Goal: Use online tool/utility: Utilize a website feature to perform a specific function

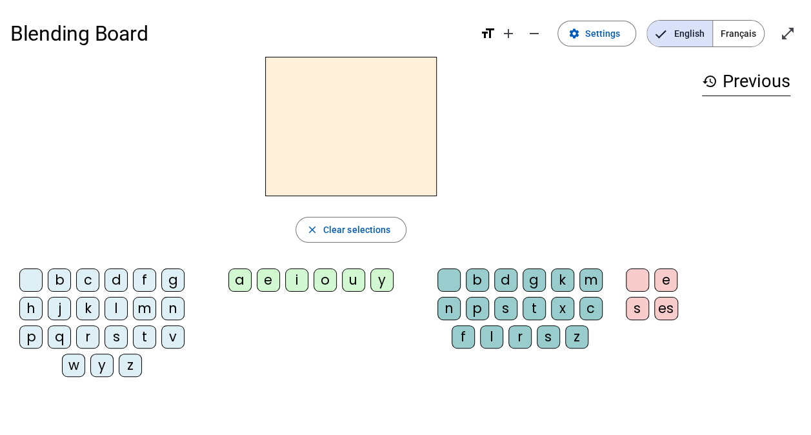
click at [121, 283] on div "d" at bounding box center [116, 280] width 23 height 23
click at [352, 221] on span "button" at bounding box center [351, 229] width 110 height 31
click at [362, 283] on div "u" at bounding box center [353, 280] width 23 height 23
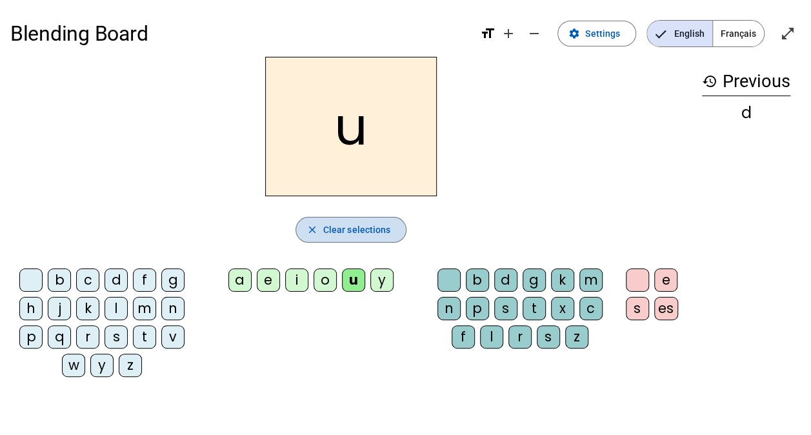
click at [342, 236] on span "Clear selections" at bounding box center [357, 229] width 68 height 15
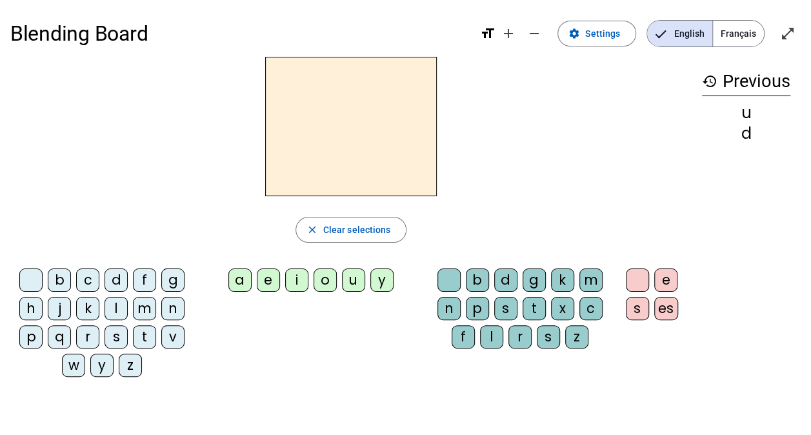
click at [535, 300] on div "t" at bounding box center [534, 308] width 23 height 23
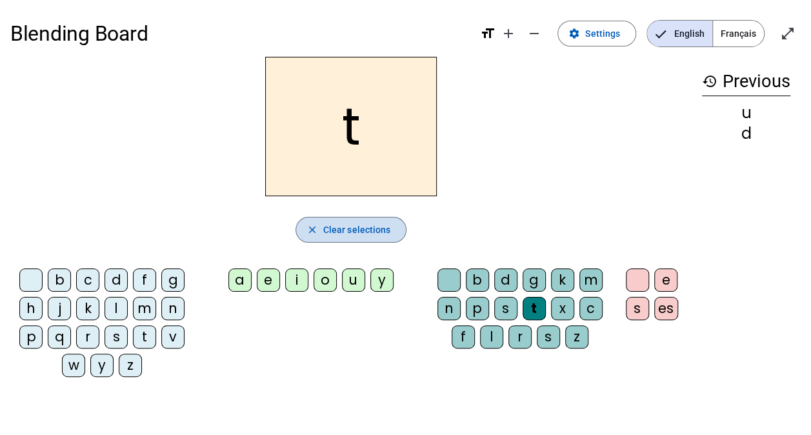
click at [369, 231] on span "Clear selections" at bounding box center [357, 229] width 68 height 15
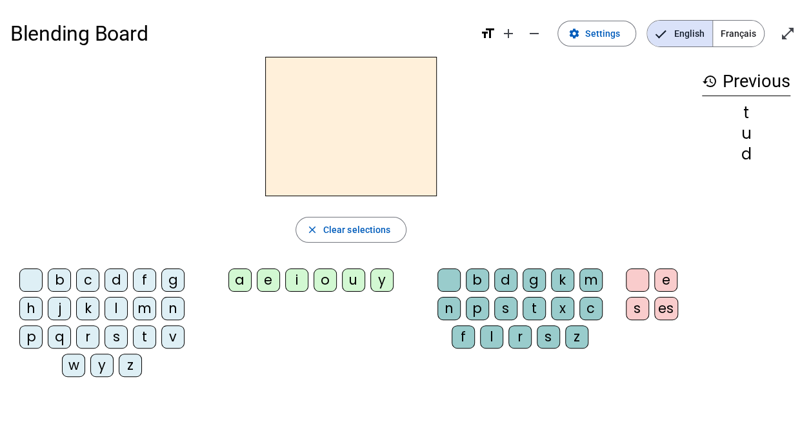
click at [260, 281] on div "e" at bounding box center [268, 280] width 23 height 23
click at [370, 230] on span "Clear selections" at bounding box center [357, 229] width 68 height 15
click at [119, 309] on div "l" at bounding box center [116, 308] width 23 height 23
click at [356, 239] on span "button" at bounding box center [351, 229] width 110 height 31
click at [243, 281] on div "a" at bounding box center [240, 280] width 23 height 23
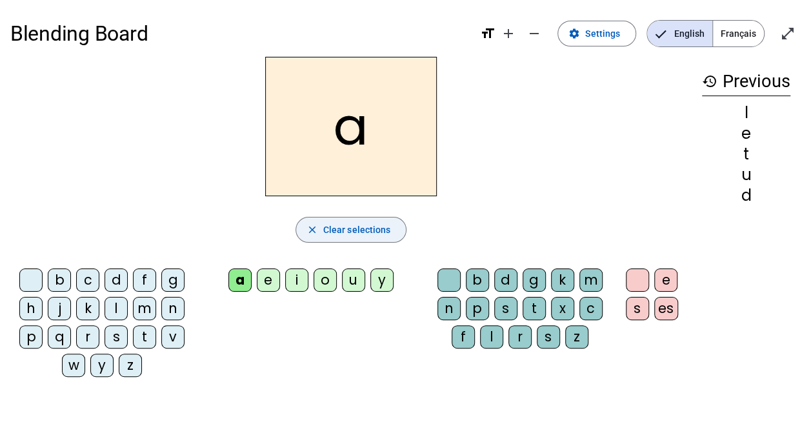
click at [379, 244] on span "button" at bounding box center [351, 229] width 110 height 31
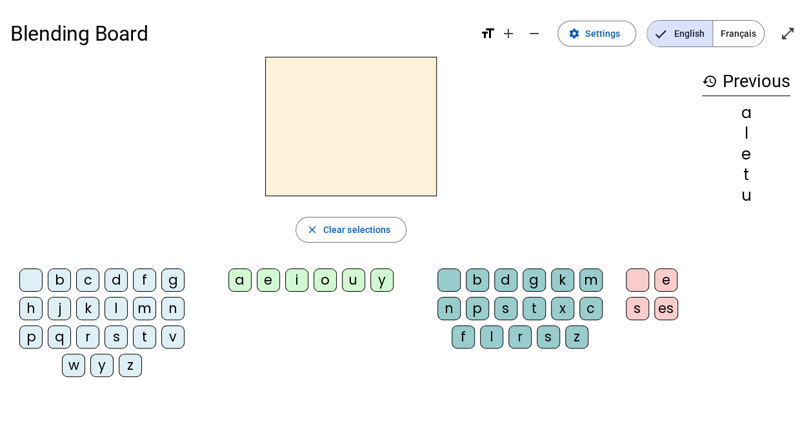
click at [120, 314] on div "l" at bounding box center [116, 308] width 23 height 23
click at [267, 279] on div "e" at bounding box center [268, 280] width 23 height 23
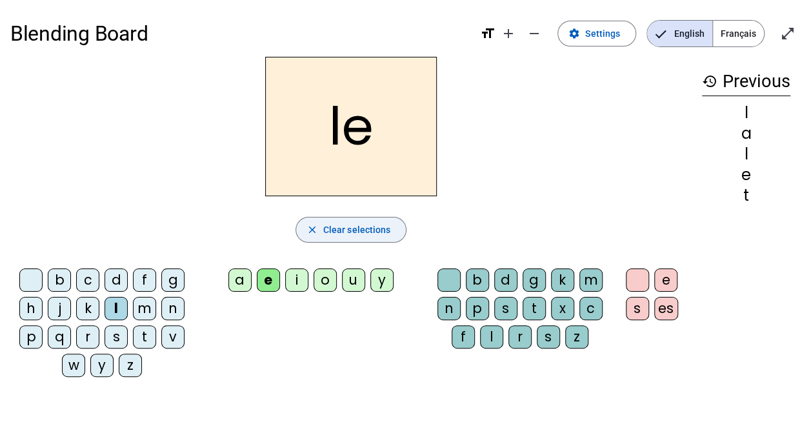
click at [340, 235] on span "Clear selections" at bounding box center [357, 229] width 68 height 15
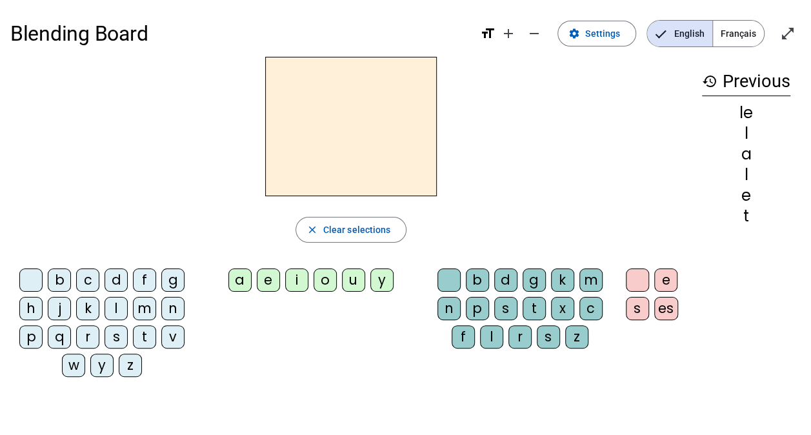
click at [123, 307] on div "l" at bounding box center [116, 308] width 23 height 23
click at [358, 284] on div "u" at bounding box center [353, 280] width 23 height 23
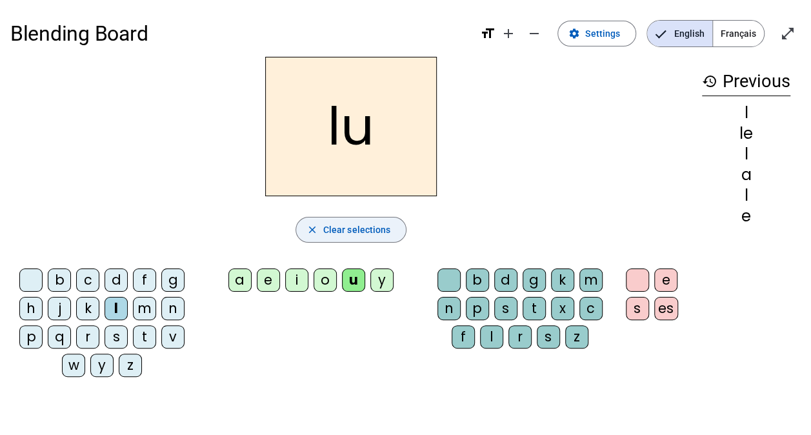
click at [389, 232] on span "Clear selections" at bounding box center [357, 229] width 68 height 15
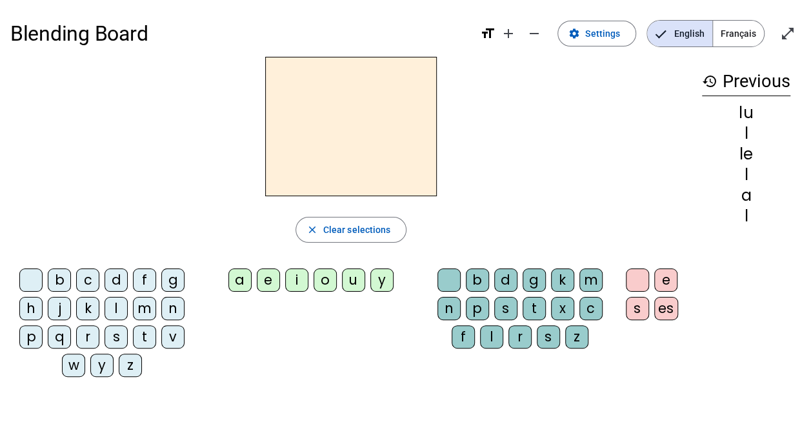
click at [540, 302] on div "t" at bounding box center [534, 308] width 23 height 23
click at [356, 274] on div "u" at bounding box center [353, 280] width 23 height 23
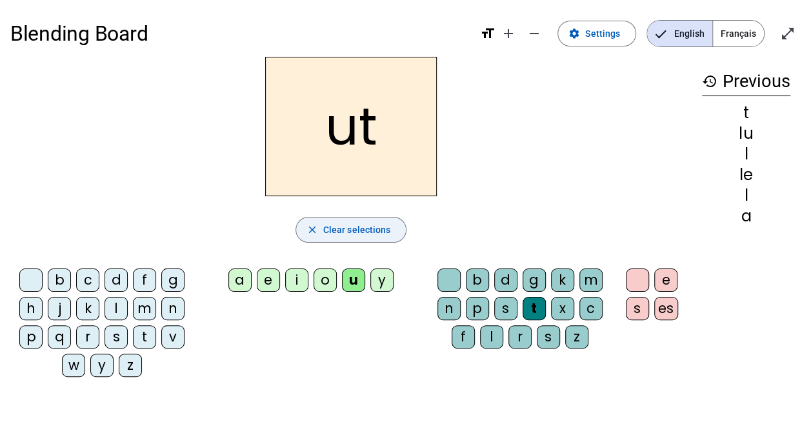
click at [324, 223] on span "Clear selections" at bounding box center [357, 229] width 68 height 15
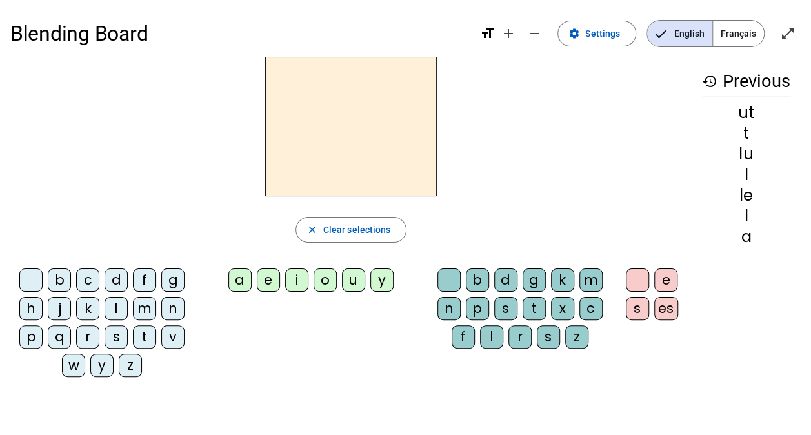
click at [136, 333] on div "t" at bounding box center [144, 336] width 23 height 23
click at [358, 280] on div "u" at bounding box center [353, 280] width 23 height 23
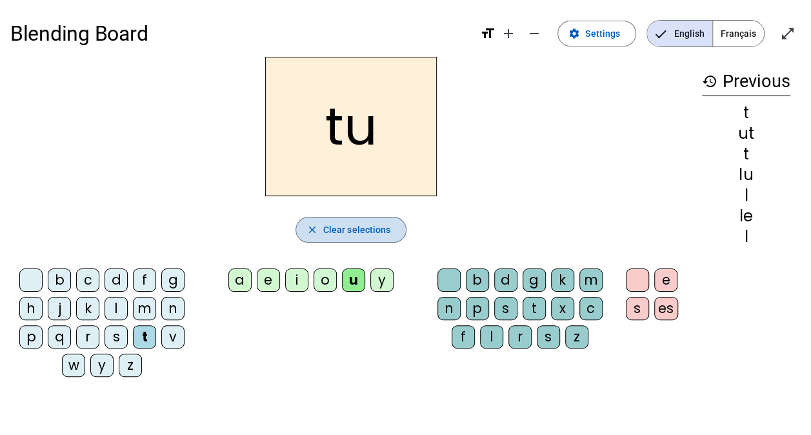
click at [382, 228] on span "Clear selections" at bounding box center [357, 229] width 68 height 15
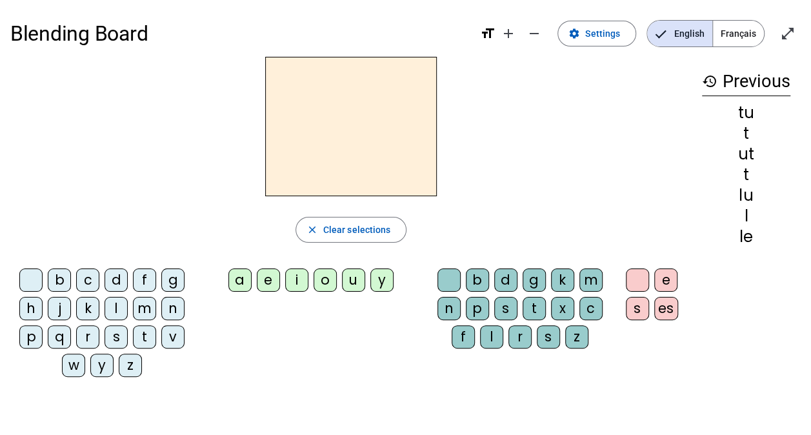
click at [112, 286] on div "d" at bounding box center [116, 280] width 23 height 23
click at [358, 283] on div "u" at bounding box center [353, 280] width 23 height 23
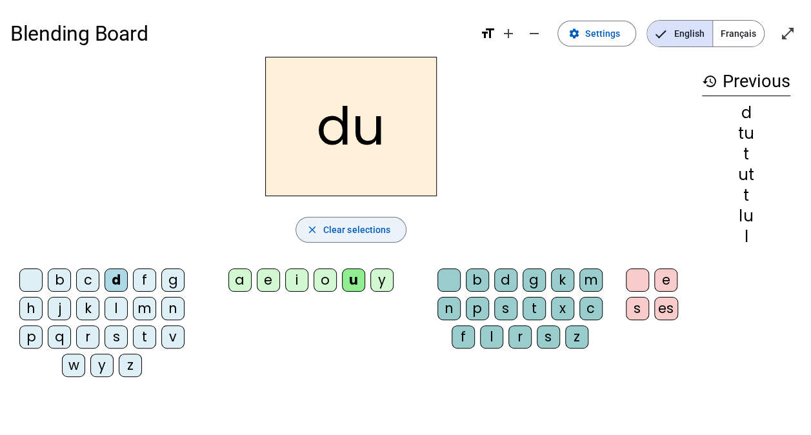
click at [371, 229] on span "Clear selections" at bounding box center [357, 229] width 68 height 15
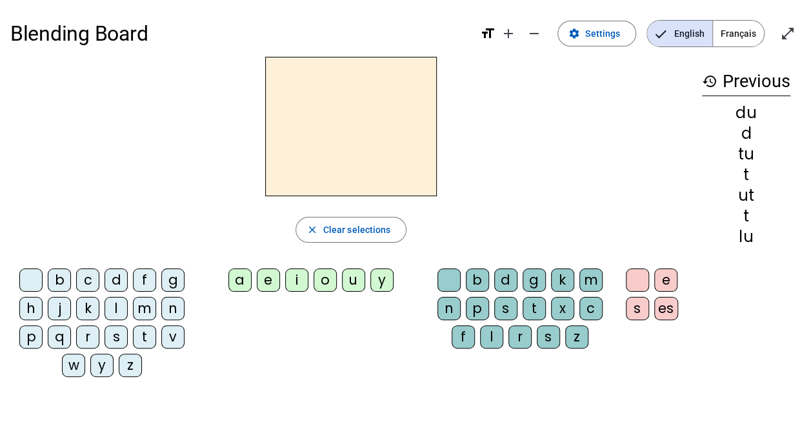
click at [111, 282] on div "d" at bounding box center [116, 280] width 23 height 23
click at [279, 280] on div "e" at bounding box center [268, 280] width 23 height 23
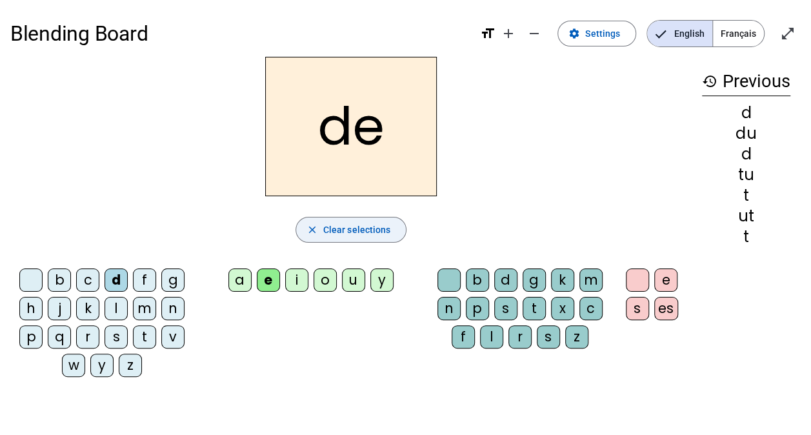
click at [336, 222] on span "Clear selections" at bounding box center [357, 229] width 68 height 15
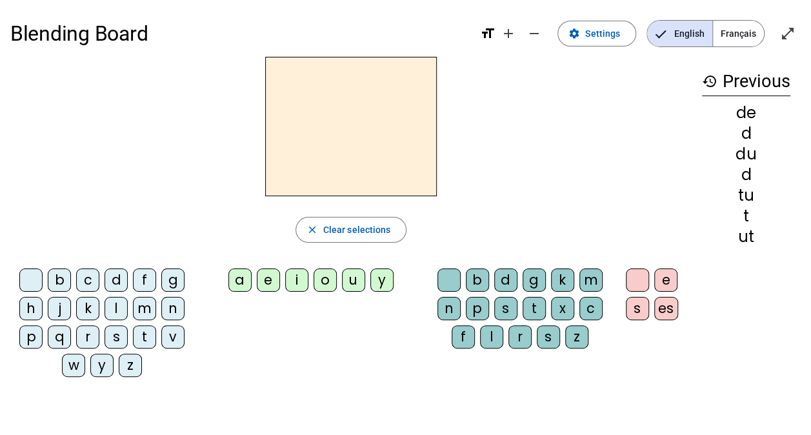
click at [139, 341] on div "t" at bounding box center [144, 336] width 23 height 23
click at [273, 288] on div "e" at bounding box center [268, 280] width 23 height 23
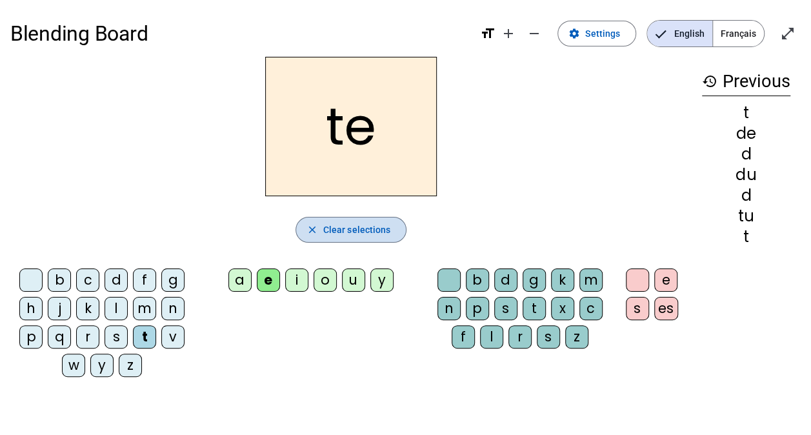
click at [393, 228] on span "button" at bounding box center [351, 229] width 110 height 31
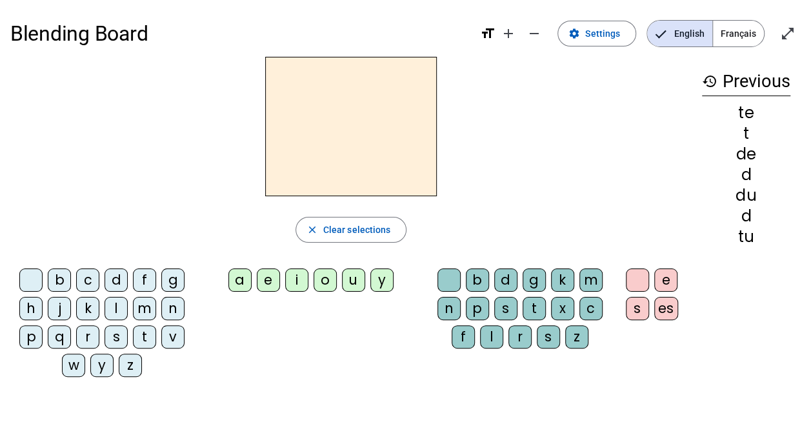
click at [141, 337] on div "t" at bounding box center [144, 336] width 23 height 23
click at [241, 276] on div "a" at bounding box center [240, 280] width 23 height 23
